Goal: Find specific page/section: Find specific page/section

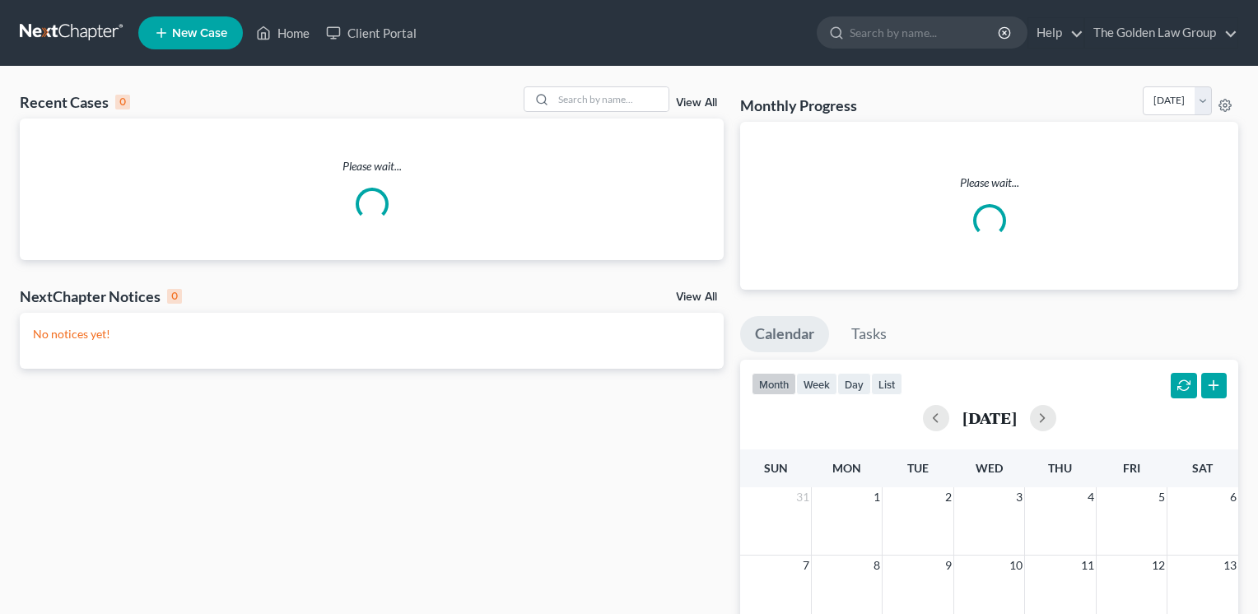
click at [392, 41] on link "Client Portal" at bounding box center [371, 33] width 107 height 30
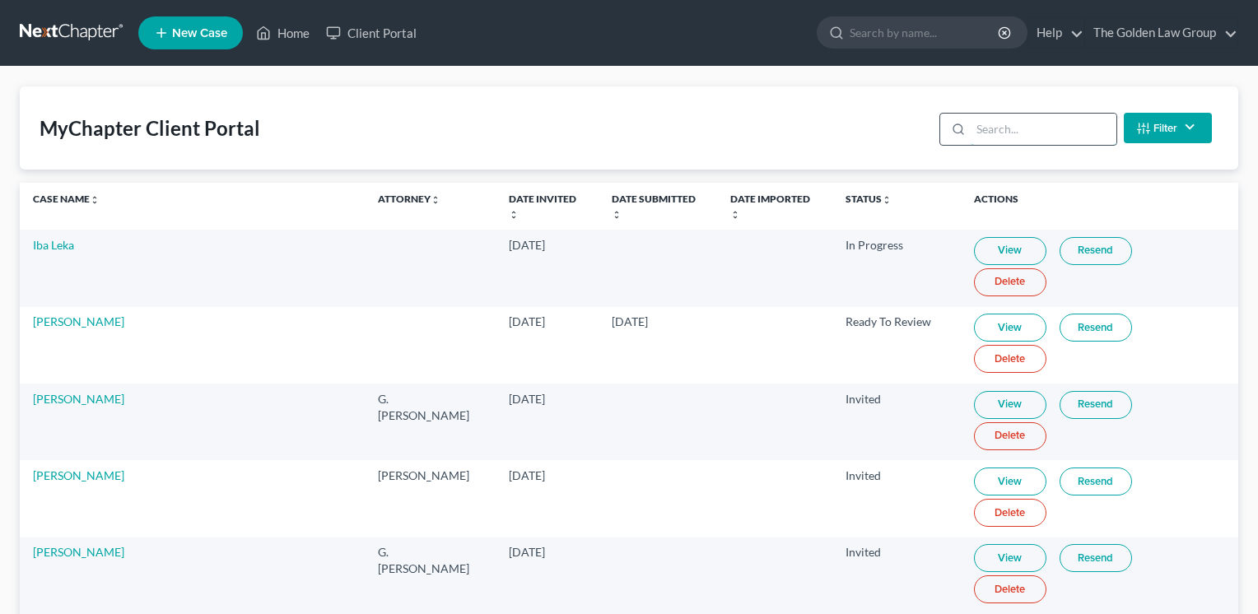
click at [1044, 134] on input "search" at bounding box center [1044, 129] width 146 height 31
click at [1018, 119] on input "search" at bounding box center [1032, 129] width 146 height 31
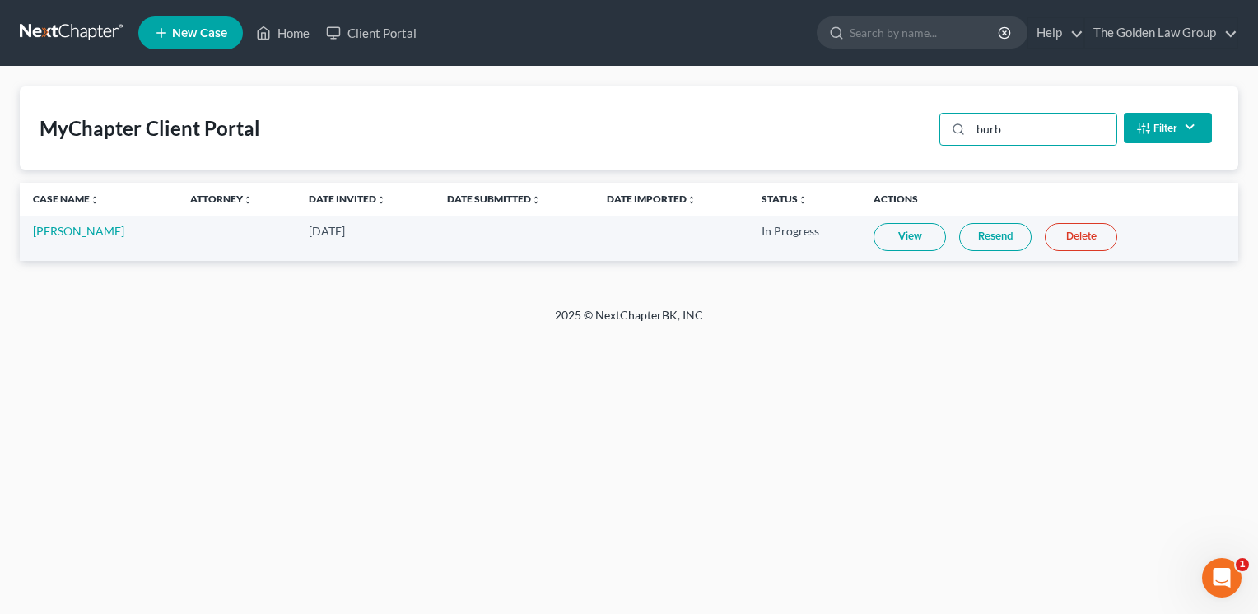
click at [910, 245] on link "View" at bounding box center [910, 237] width 72 height 28
click at [1044, 128] on input "burb" at bounding box center [1044, 129] width 146 height 31
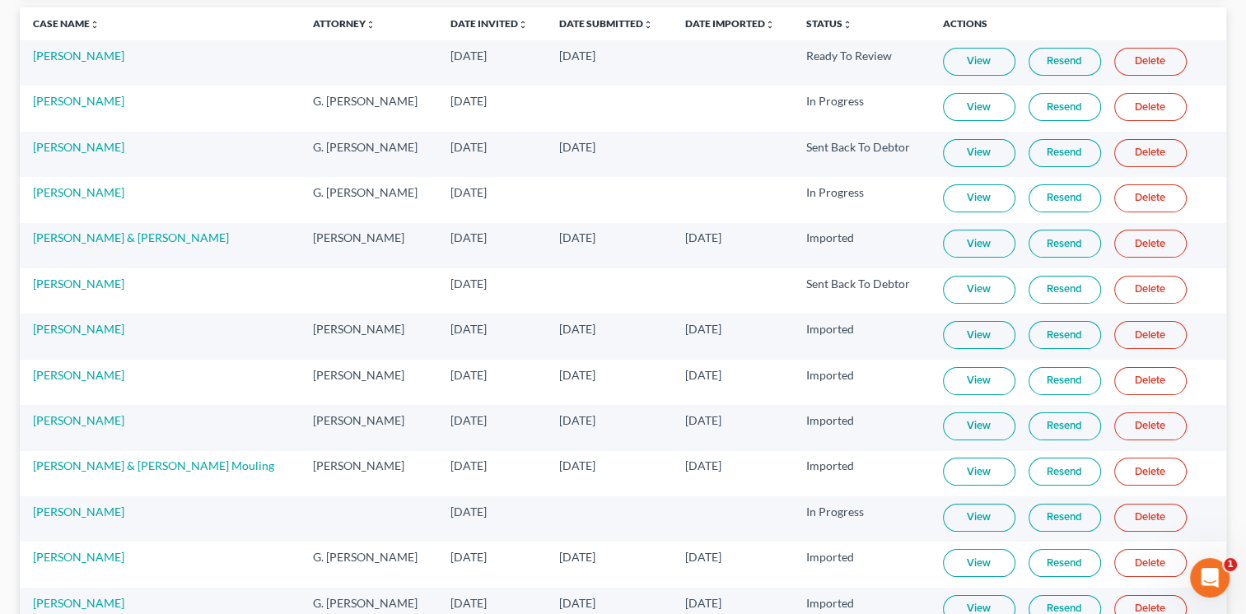
scroll to position [266, 0]
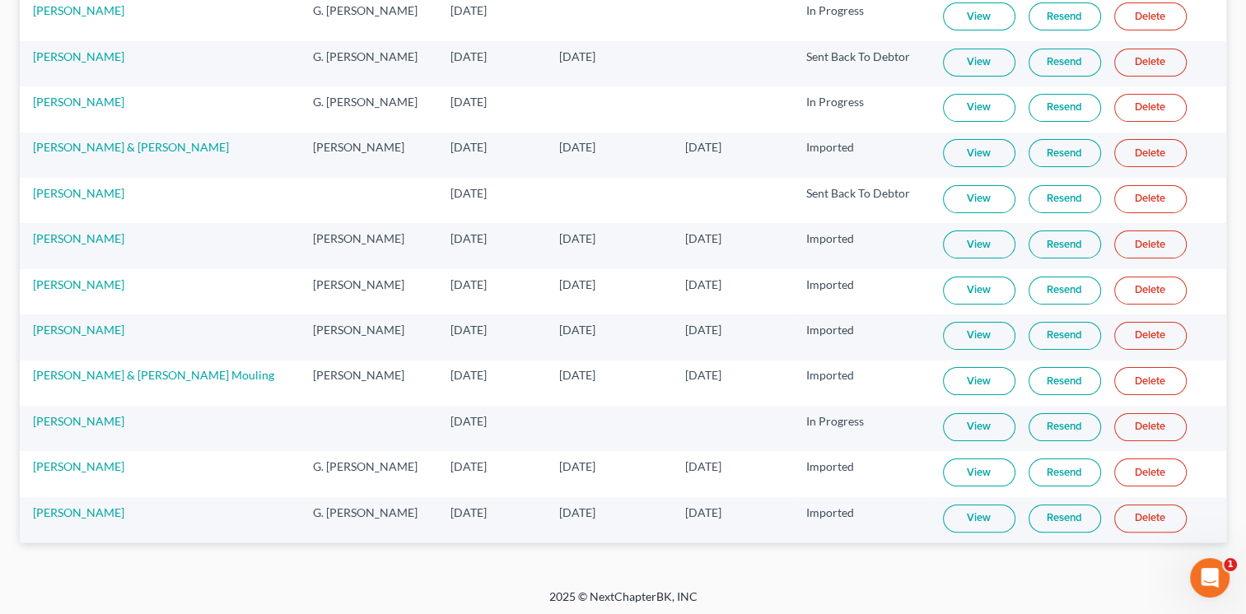
click at [964, 425] on link "View" at bounding box center [979, 427] width 72 height 28
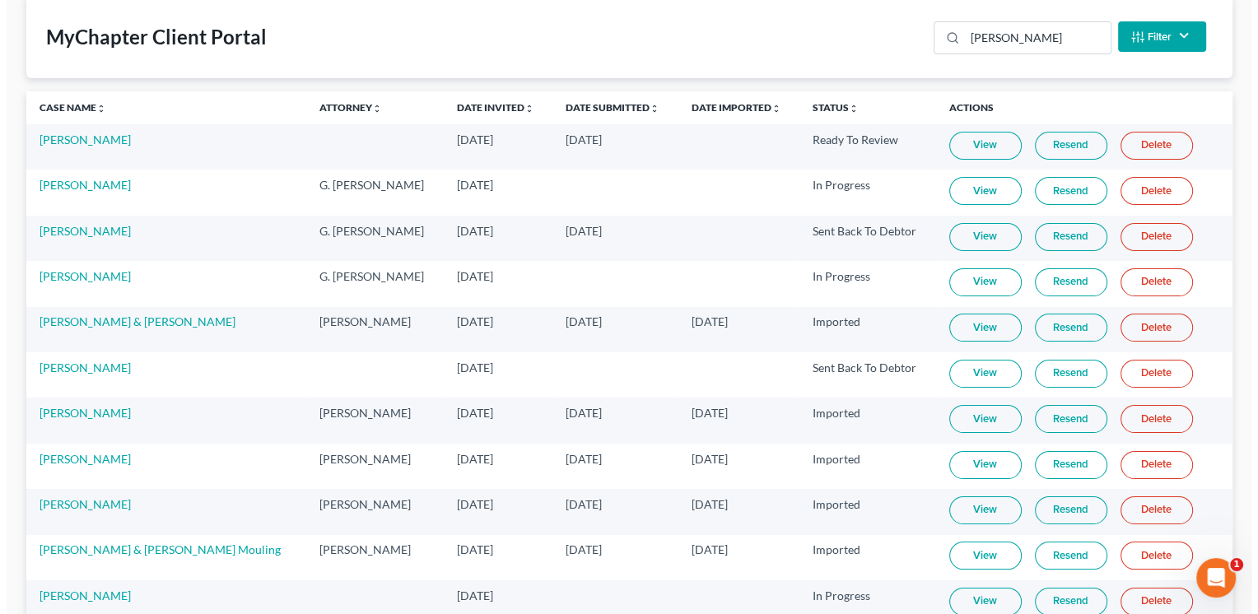
scroll to position [0, 0]
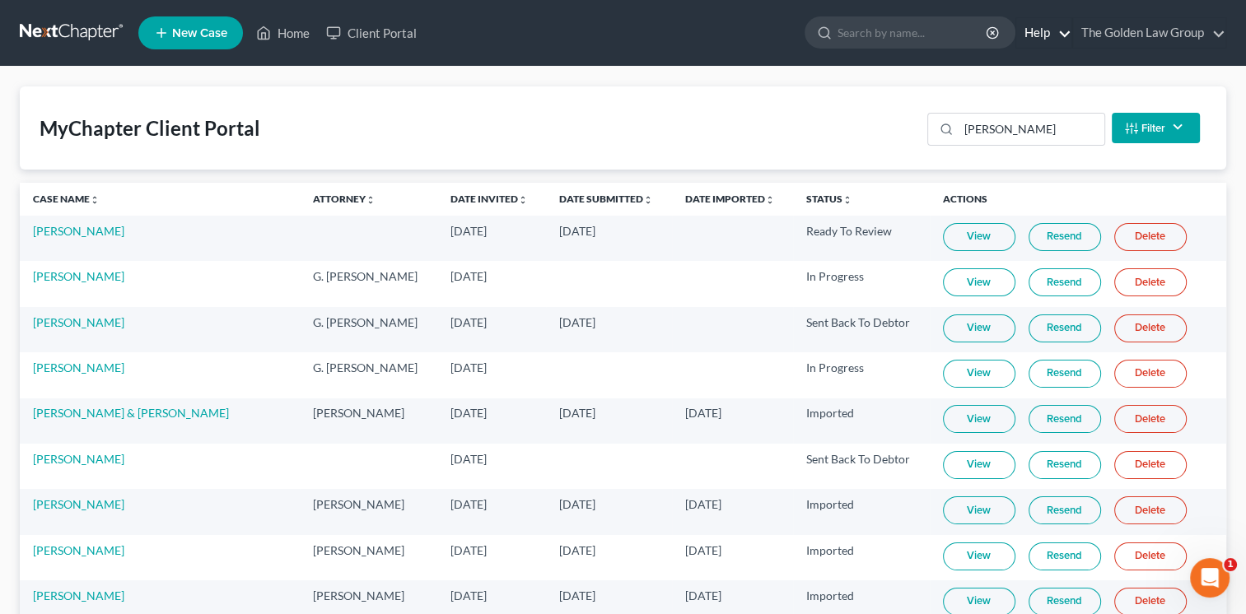
click at [1021, 30] on link "Help" at bounding box center [1043, 33] width 55 height 30
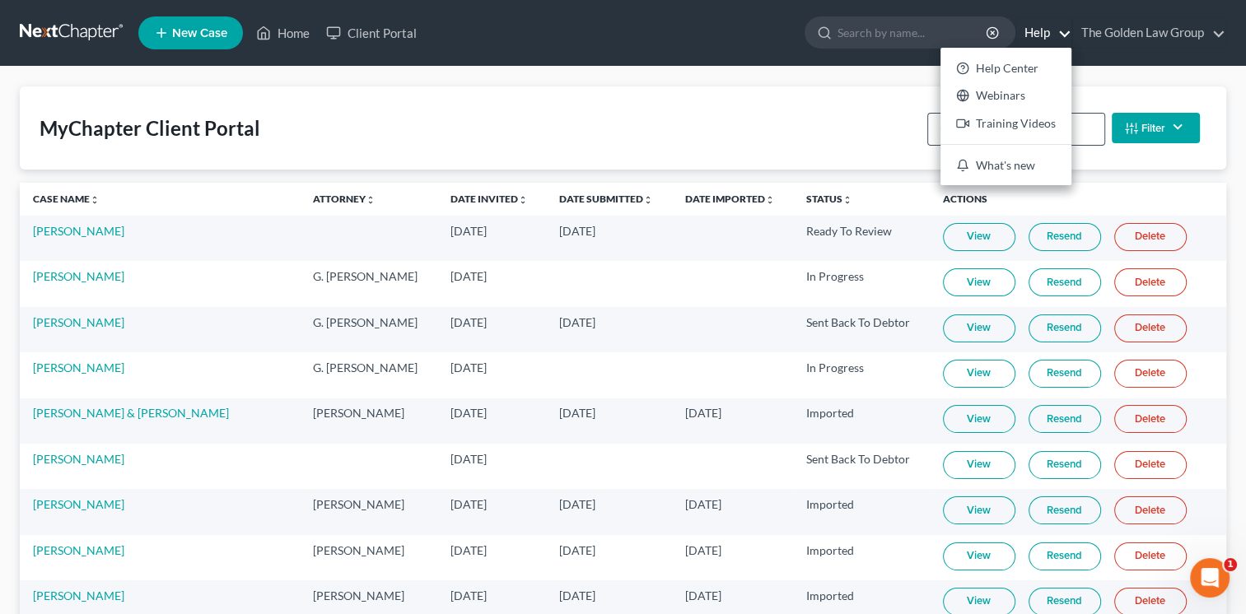
click at [1093, 133] on input "[PERSON_NAME]" at bounding box center [1032, 129] width 146 height 31
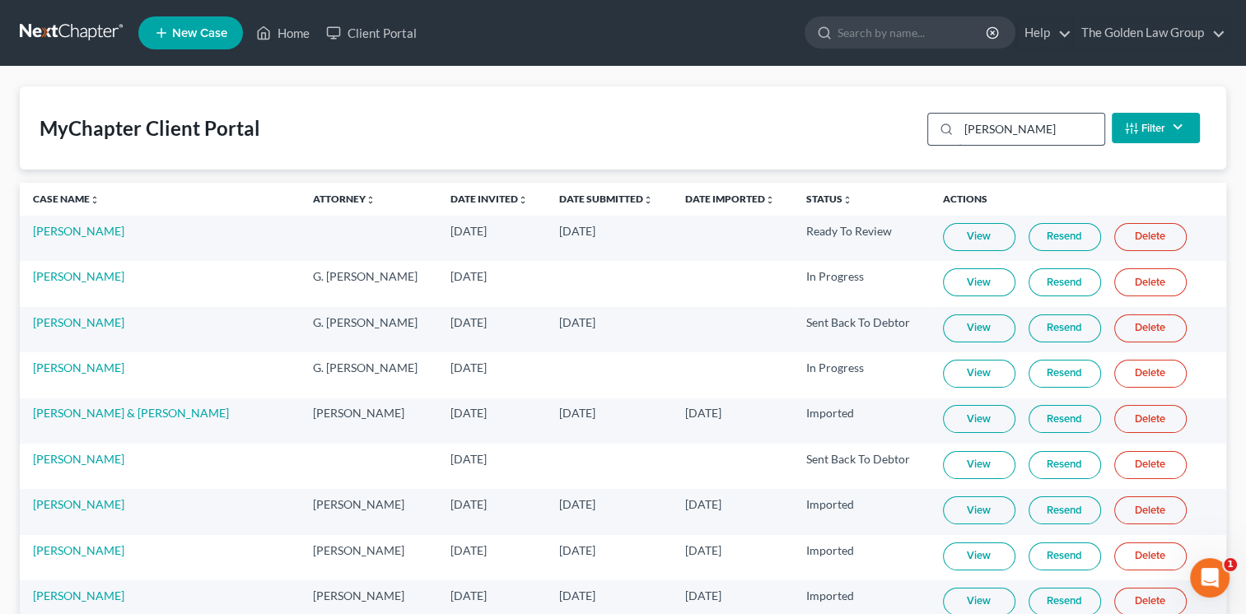
click at [1096, 138] on input "[PERSON_NAME]" at bounding box center [1032, 129] width 146 height 31
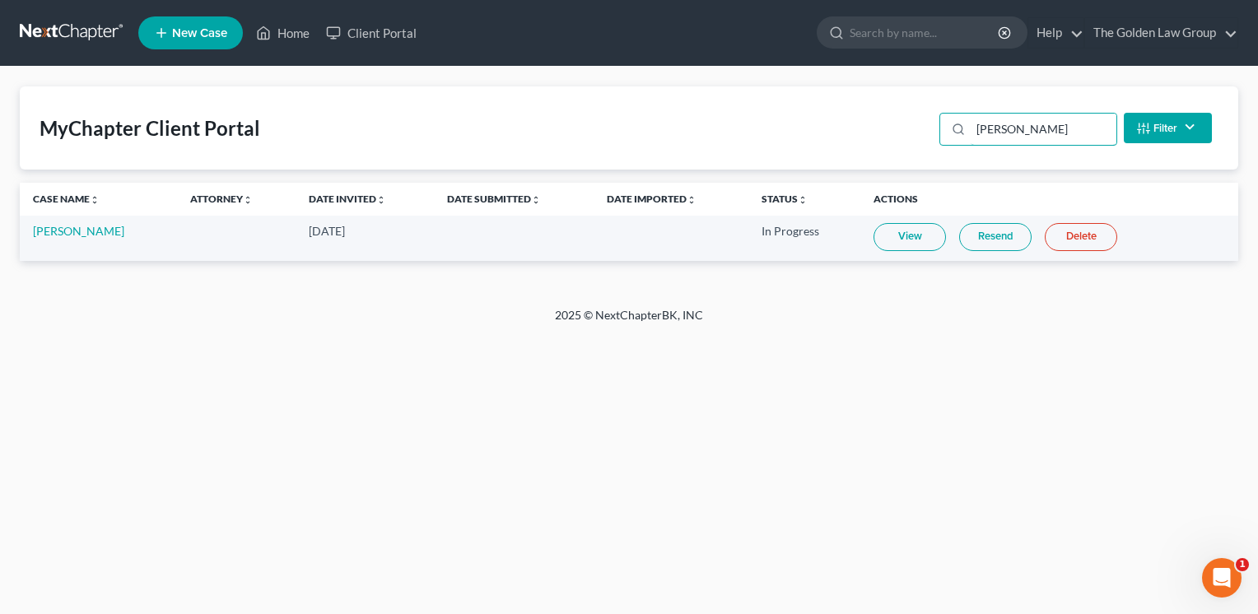
type input "[PERSON_NAME]"
click at [909, 239] on link "View" at bounding box center [910, 237] width 72 height 28
